Goal: Transaction & Acquisition: Purchase product/service

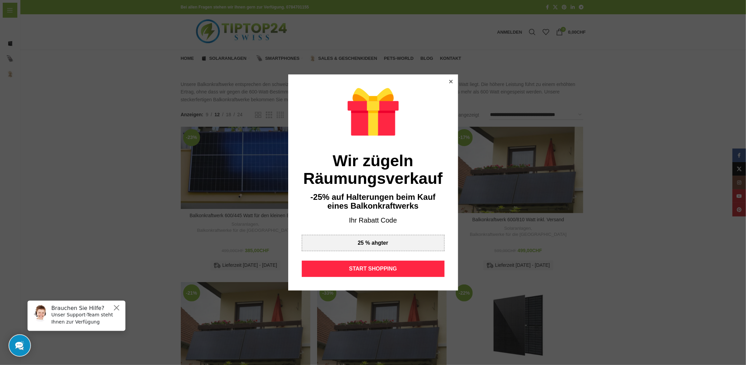
click at [449, 82] on icon at bounding box center [450, 81] width 3 height 3
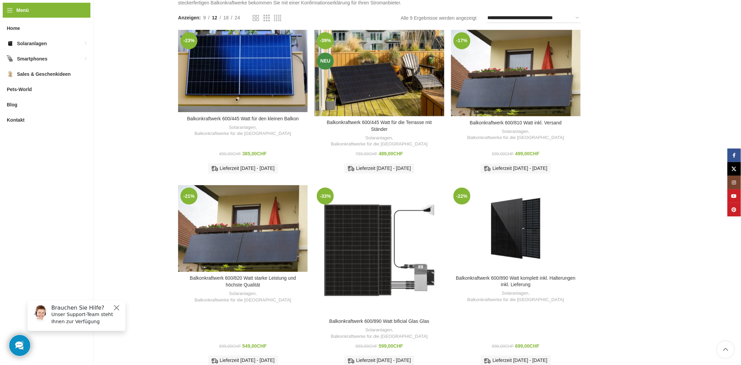
scroll to position [102, 0]
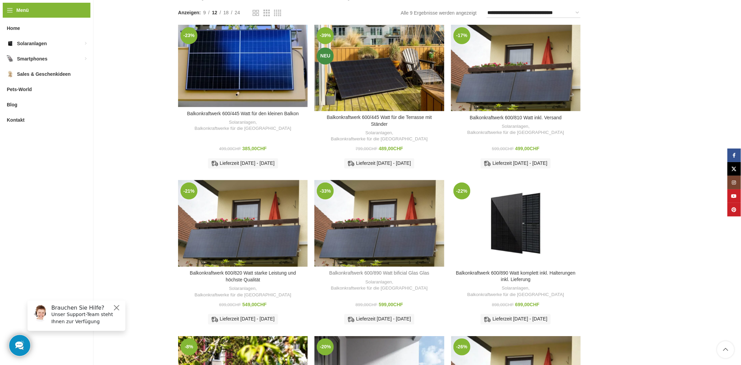
click at [395, 270] on link "Balkonkraftwerk 600/890 Watt bificial Glas Glas" at bounding box center [379, 272] width 100 height 5
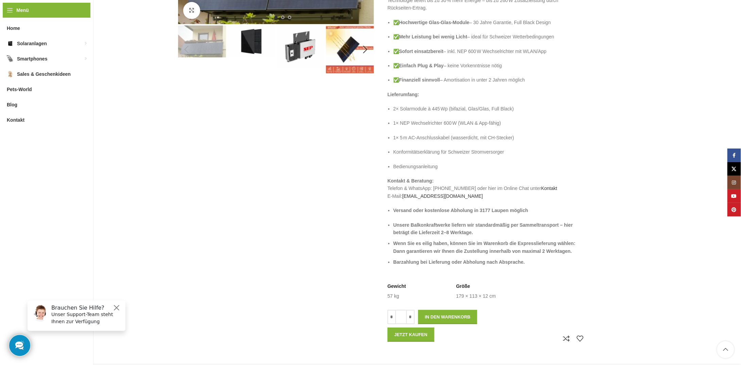
scroll to position [238, 0]
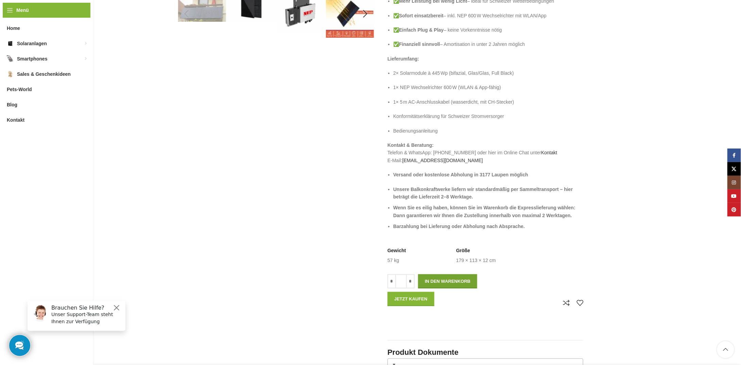
click at [462, 284] on button "In den Warenkorb" at bounding box center [447, 281] width 59 height 14
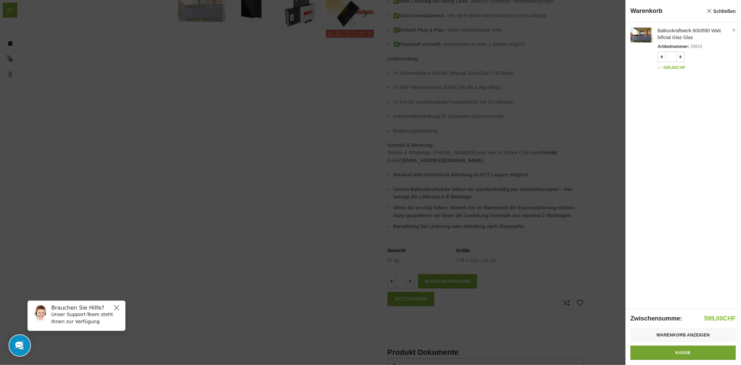
click at [670, 357] on link "Kasse" at bounding box center [682, 353] width 105 height 14
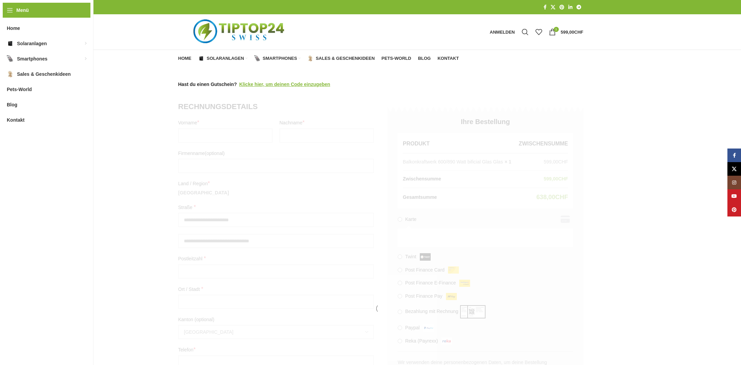
select select "**"
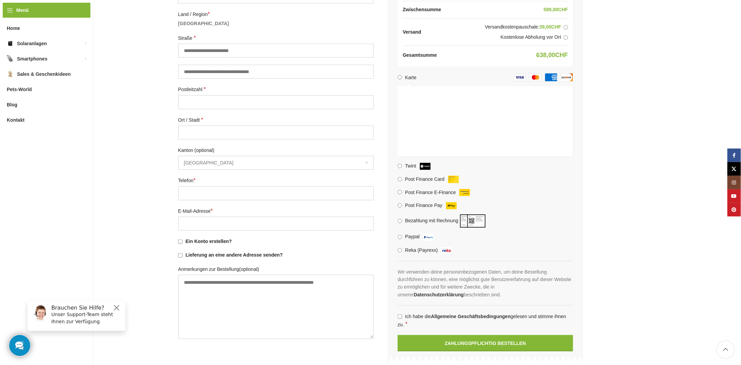
scroll to position [170, 0]
click at [418, 221] on label "Bezahlung mit Rechnung" at bounding box center [446, 219] width 82 height 5
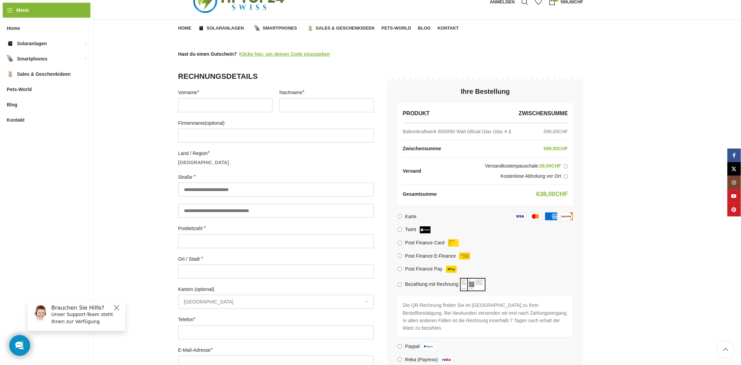
scroll to position [0, 0]
